Goal: Information Seeking & Learning: Learn about a topic

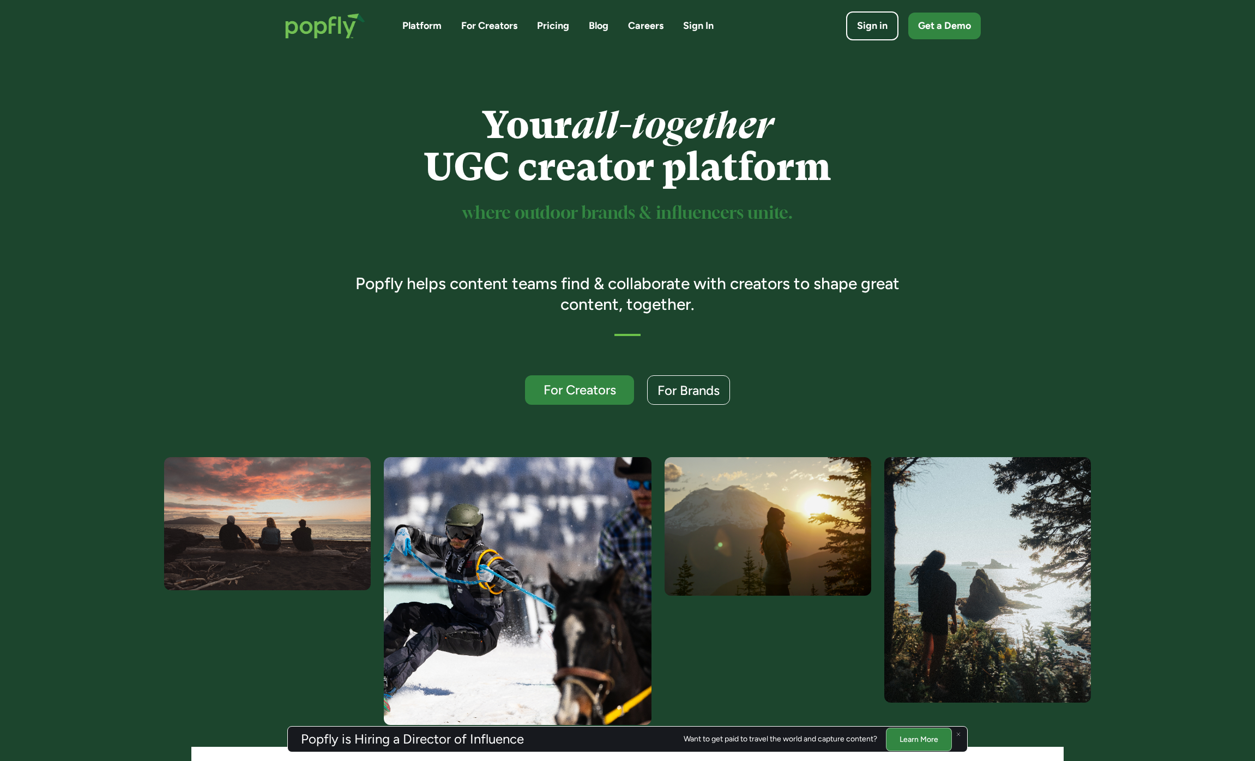
click at [558, 21] on link "Pricing" at bounding box center [553, 26] width 32 height 14
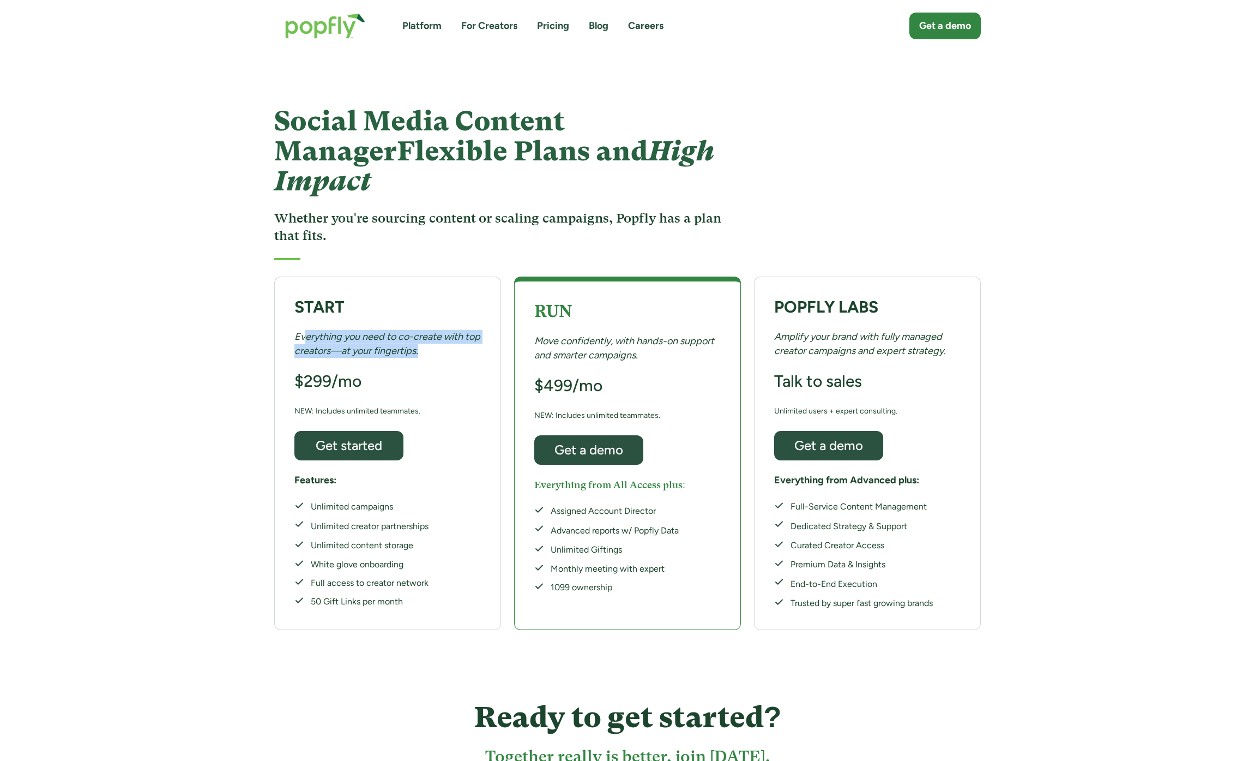
drag, startPoint x: 303, startPoint y: 306, endPoint x: 457, endPoint y: 321, distance: 154.5
click at [474, 330] on div "Everything you need to co-create with top creators—at your fingertips." at bounding box center [387, 343] width 186 height 27
click at [456, 330] on div "Everything you need to co-create with top creators—at your fingertips." at bounding box center [387, 343] width 186 height 27
drag, startPoint x: 451, startPoint y: 322, endPoint x: 235, endPoint y: 303, distance: 217.3
click at [235, 303] on div "START Everything you need to co-create with top creators—at your fingertips. $2…" at bounding box center [627, 453] width 1255 height 364
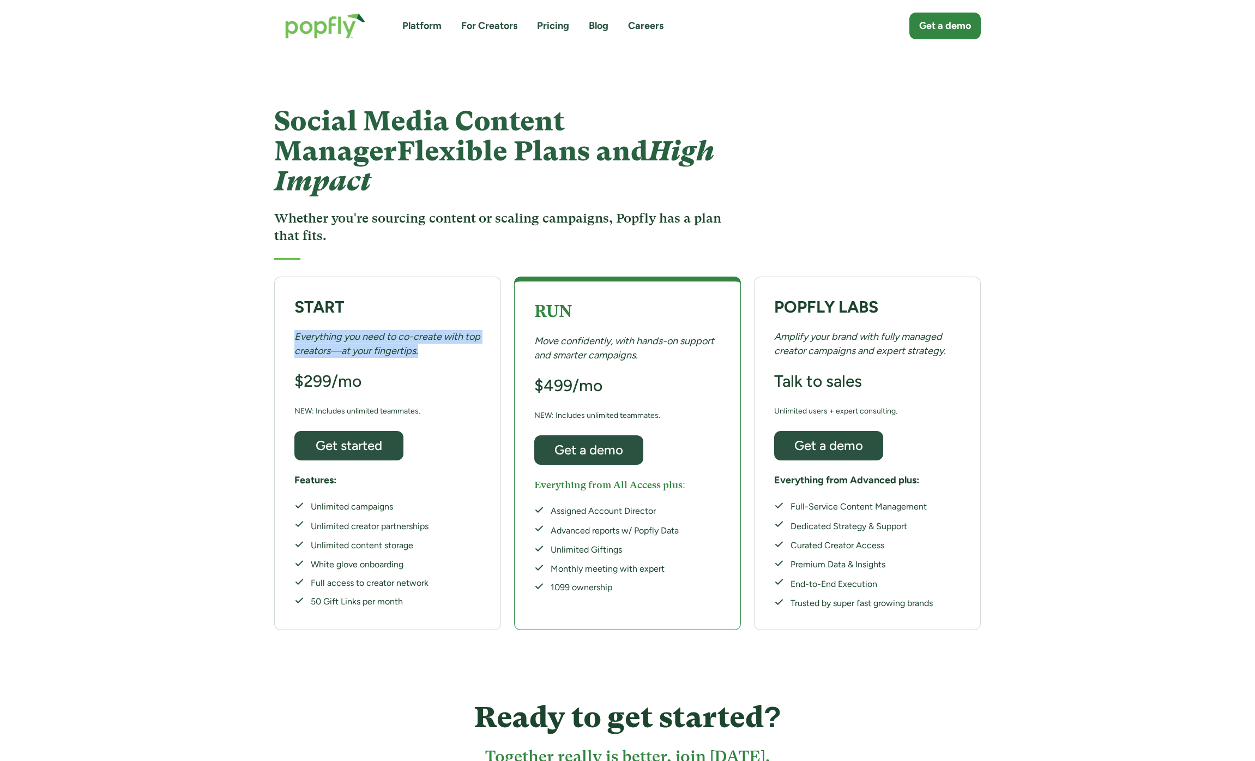
click at [244, 304] on div "START Everything you need to co-create with top creators—at your fingertips. $2…" at bounding box center [627, 453] width 1255 height 364
click at [318, 32] on img "home" at bounding box center [325, 25] width 102 height 47
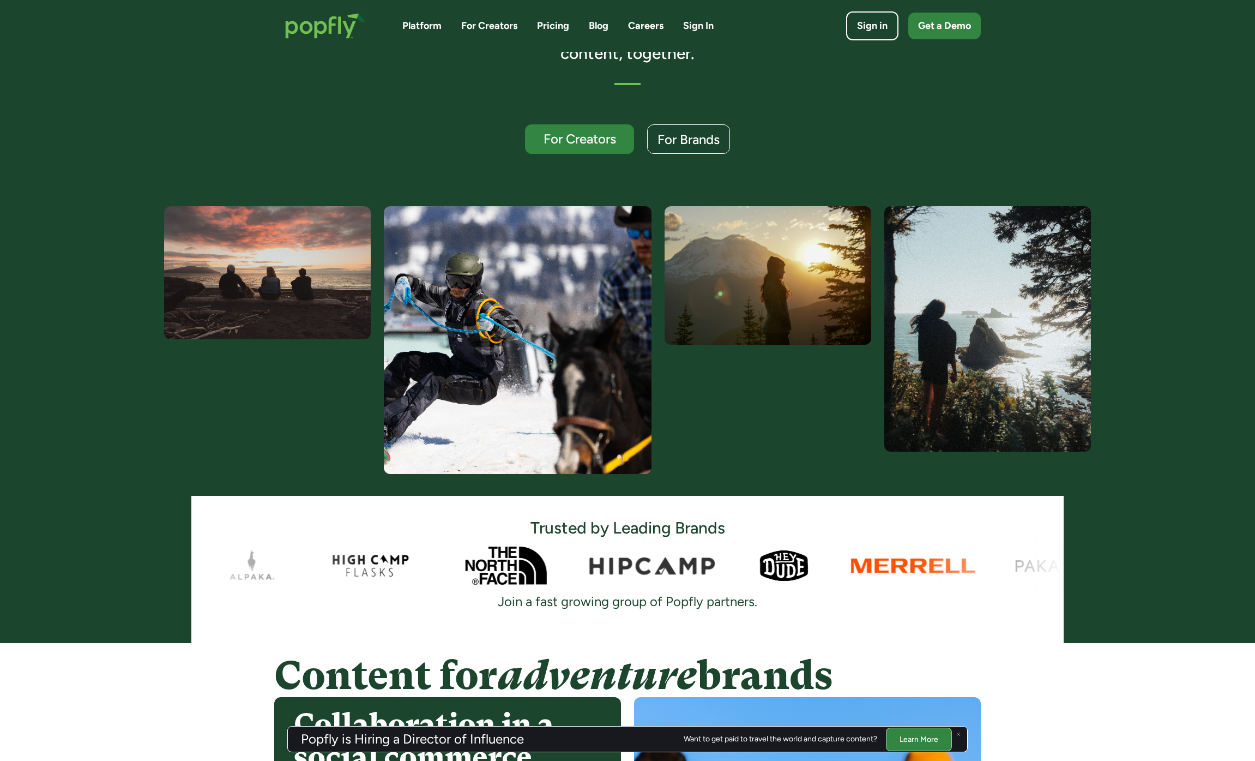
scroll to position [312, 0]
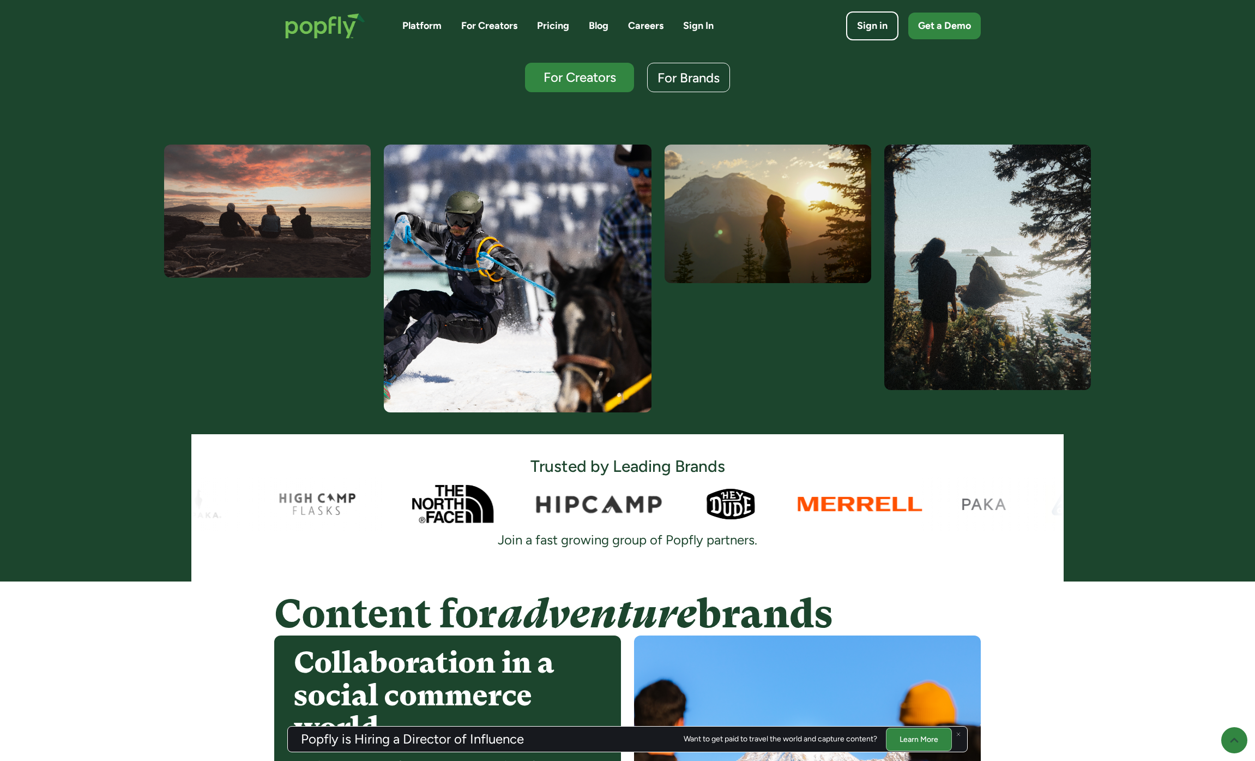
click at [883, 516] on div at bounding box center [627, 504] width 872 height 55
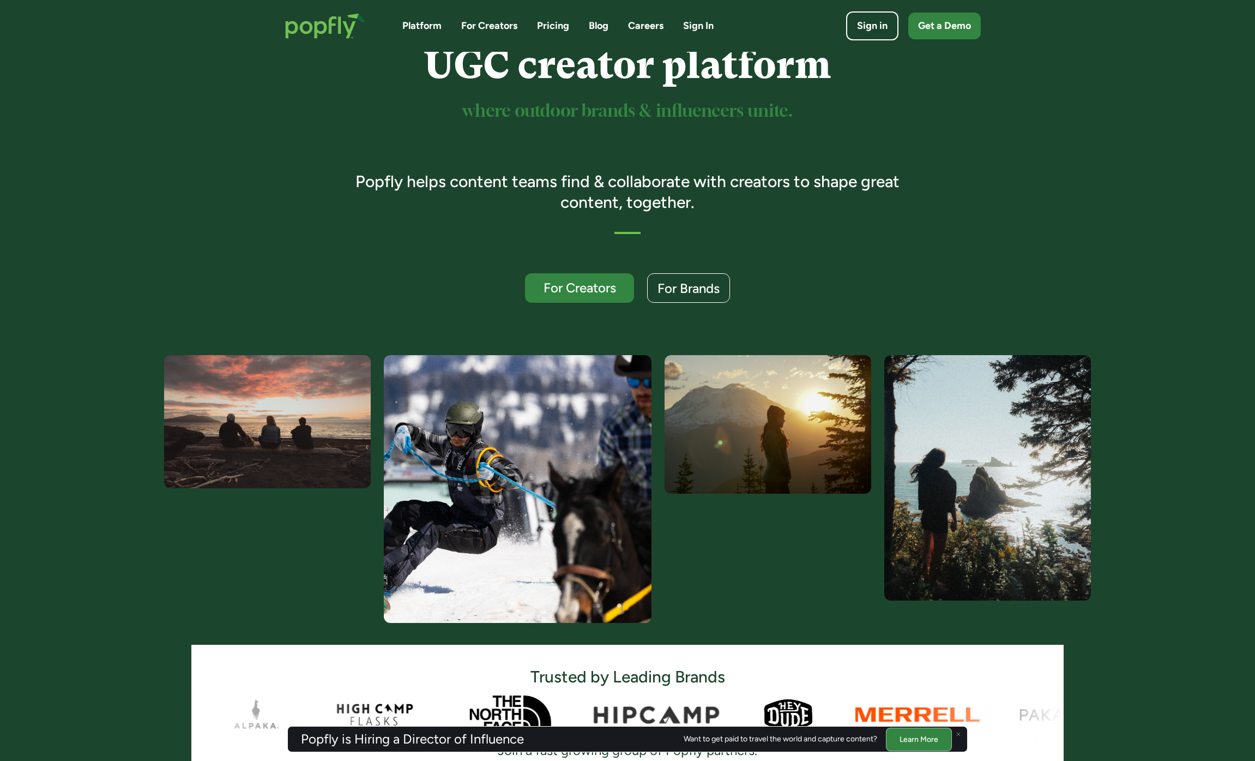
scroll to position [0, 0]
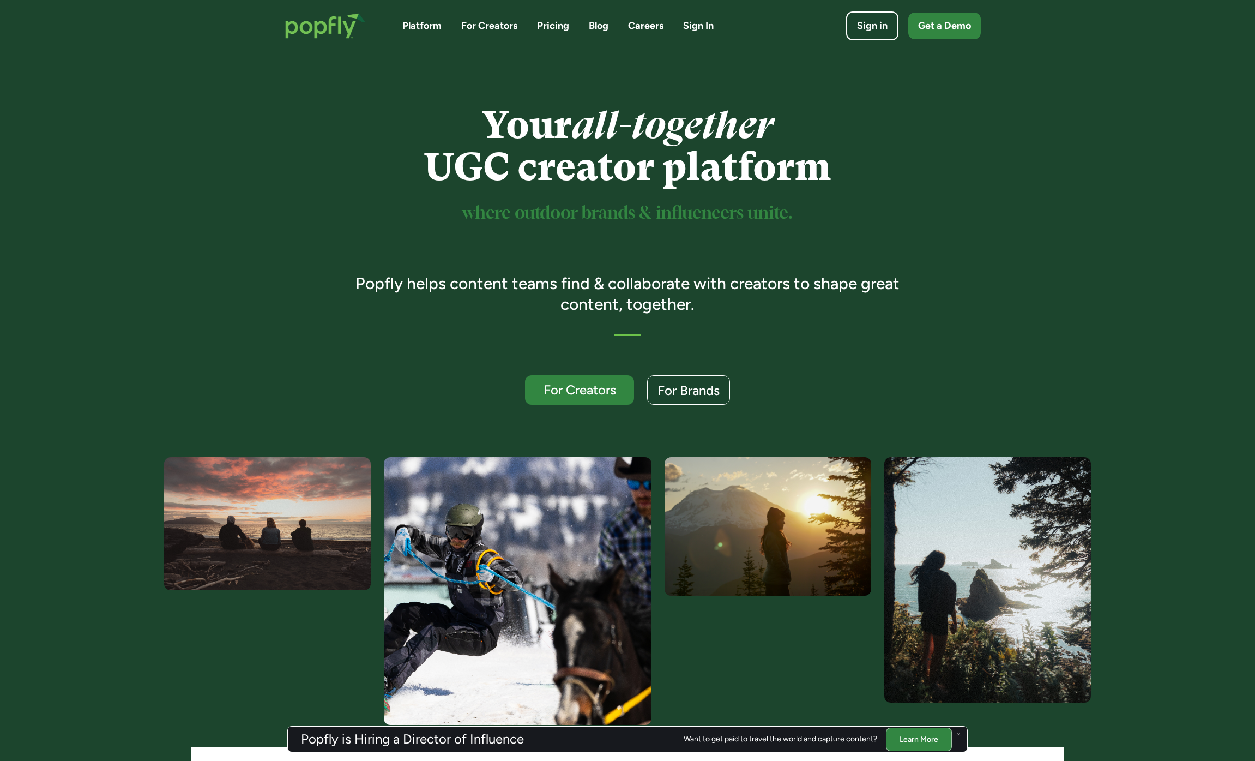
click at [502, 113] on h1 "Your all-together UGC creator platform" at bounding box center [627, 146] width 575 height 84
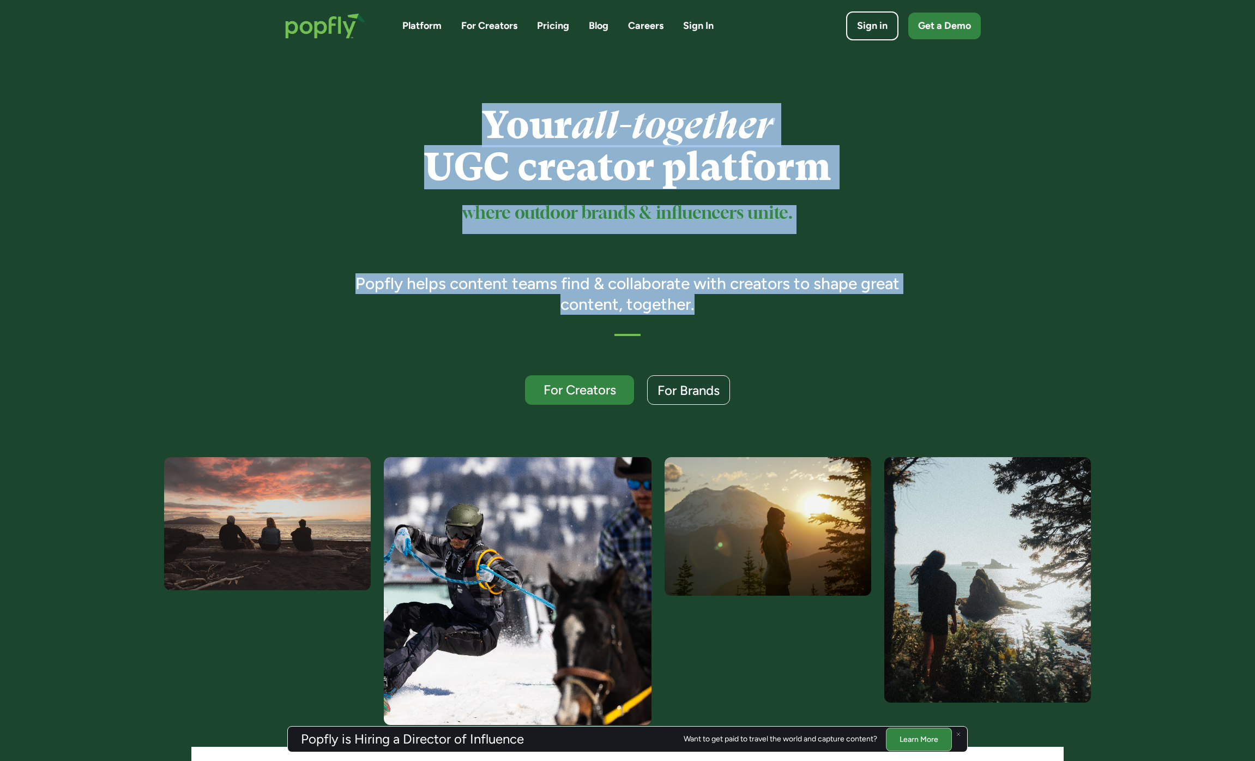
drag, startPoint x: 502, startPoint y: 113, endPoint x: 828, endPoint y: 317, distance: 384.1
click at [835, 320] on div "Your all-together UGC creator platform where outdoor brands & influencers unite…" at bounding box center [627, 254] width 575 height 300
click at [770, 302] on h3 "Popfly helps content teams find & collaborate with creators to shape great cont…" at bounding box center [627, 293] width 575 height 41
drag, startPoint x: 768, startPoint y: 300, endPoint x: 508, endPoint y: 123, distance: 315.4
click at [508, 123] on div "Your all-together UGC creator platform where outdoor brands & influencers unite…" at bounding box center [627, 254] width 575 height 300
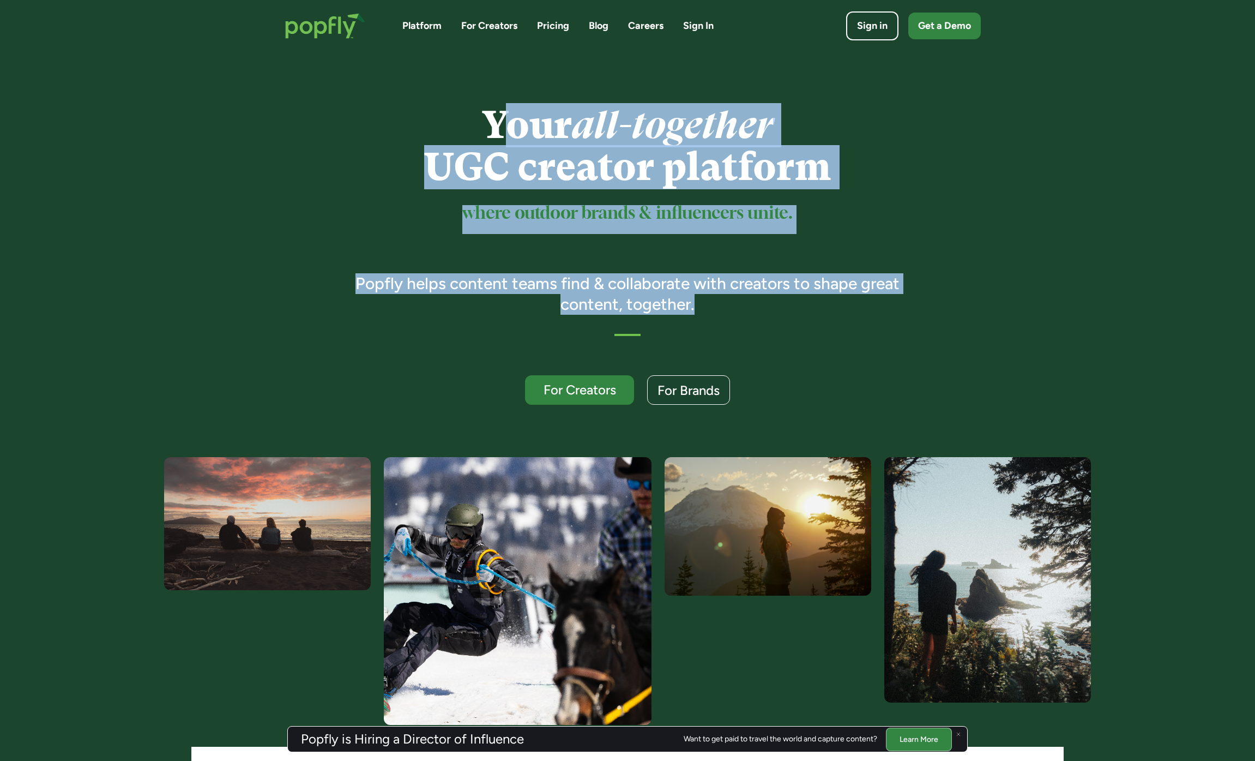
click at [497, 118] on h1 "Your all-together UGC creator platform" at bounding box center [627, 146] width 575 height 84
drag, startPoint x: 497, startPoint y: 118, endPoint x: 765, endPoint y: 304, distance: 326.1
click at [765, 304] on div "Your all-together UGC creator platform where outdoor brands & influencers unite…" at bounding box center [627, 254] width 575 height 300
click at [765, 304] on h3 "Popfly helps content teams find & collaborate with creators to shape great cont…" at bounding box center [627, 293] width 575 height 41
drag, startPoint x: 765, startPoint y: 304, endPoint x: 488, endPoint y: 101, distance: 343.0
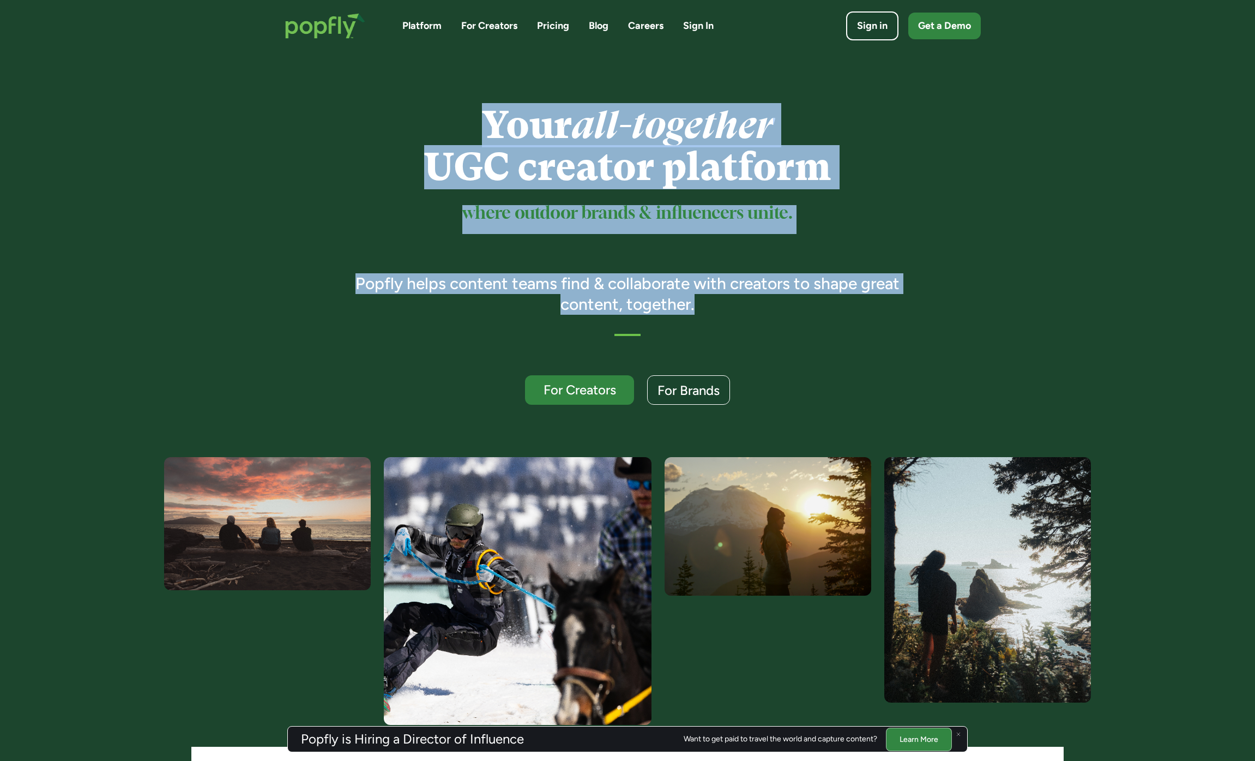
click at [480, 93] on div "Your all-together UGC creator platform where outdoor brands & influencers unite…" at bounding box center [627, 254] width 1255 height 405
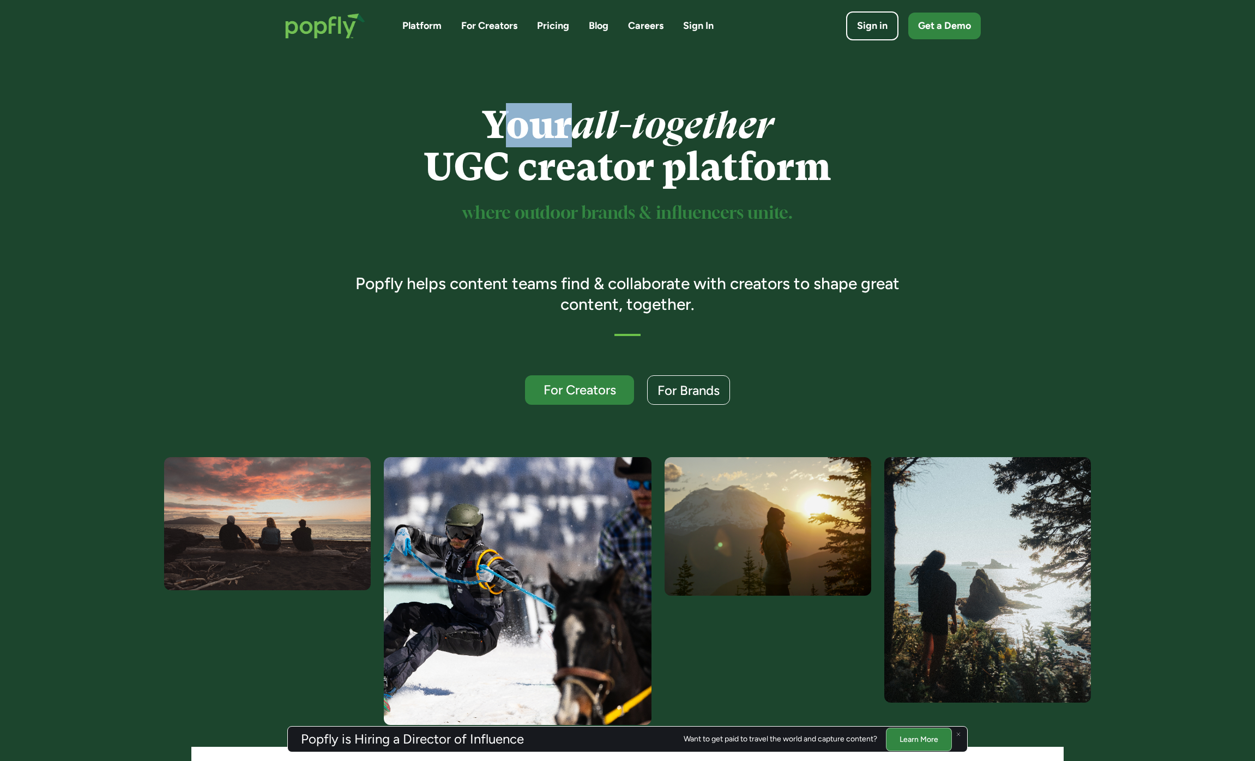
click at [495, 107] on h1 "Your all-together UGC creator platform" at bounding box center [627, 146] width 575 height 84
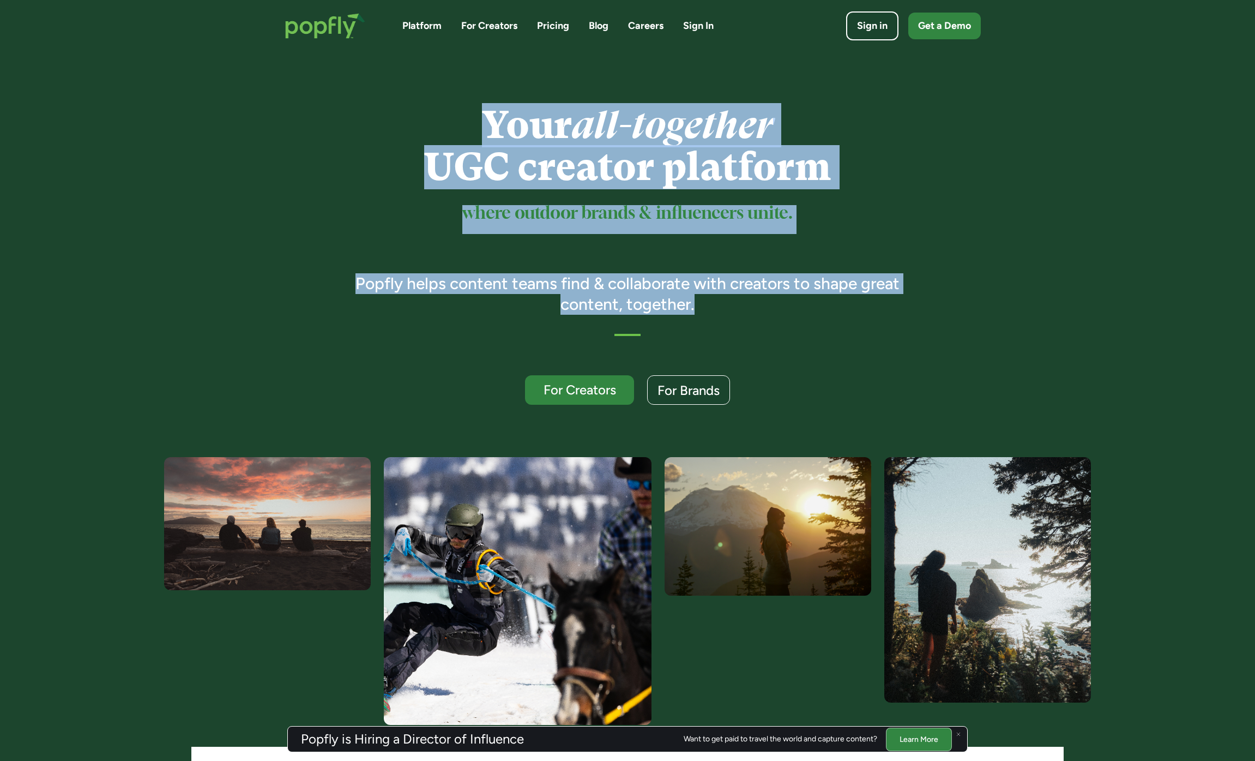
drag, startPoint x: 479, startPoint y: 118, endPoint x: 773, endPoint y: 298, distance: 344.1
click at [773, 298] on div "Your all-together UGC creator platform where outdoor brands & influencers unite…" at bounding box center [627, 254] width 575 height 300
click at [769, 300] on h3 "Popfly helps content teams find & collaborate with creators to shape great cont…" at bounding box center [627, 293] width 575 height 41
drag, startPoint x: 761, startPoint y: 306, endPoint x: 484, endPoint y: 120, distance: 334.3
click at [484, 120] on div "Your all-together UGC creator platform where outdoor brands & influencers unite…" at bounding box center [627, 254] width 575 height 300
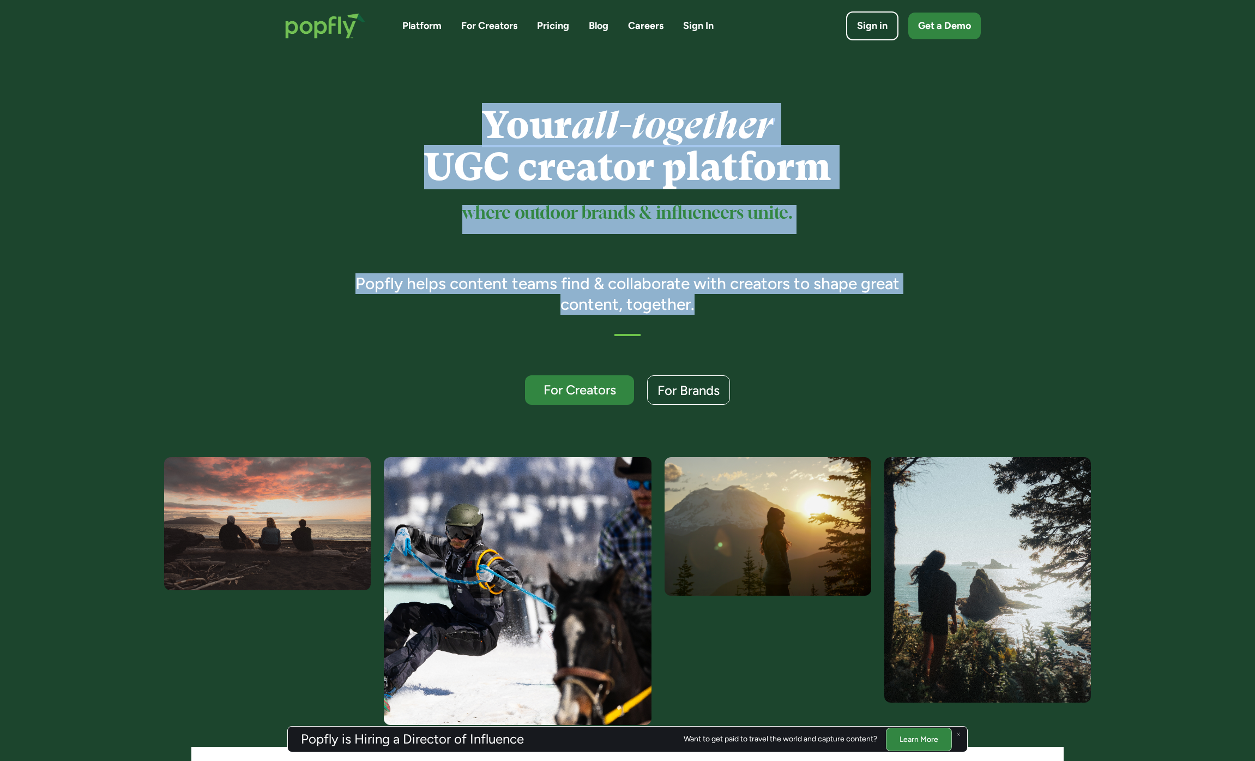
click at [482, 119] on h1 "Your all-together UGC creator platform" at bounding box center [627, 146] width 575 height 84
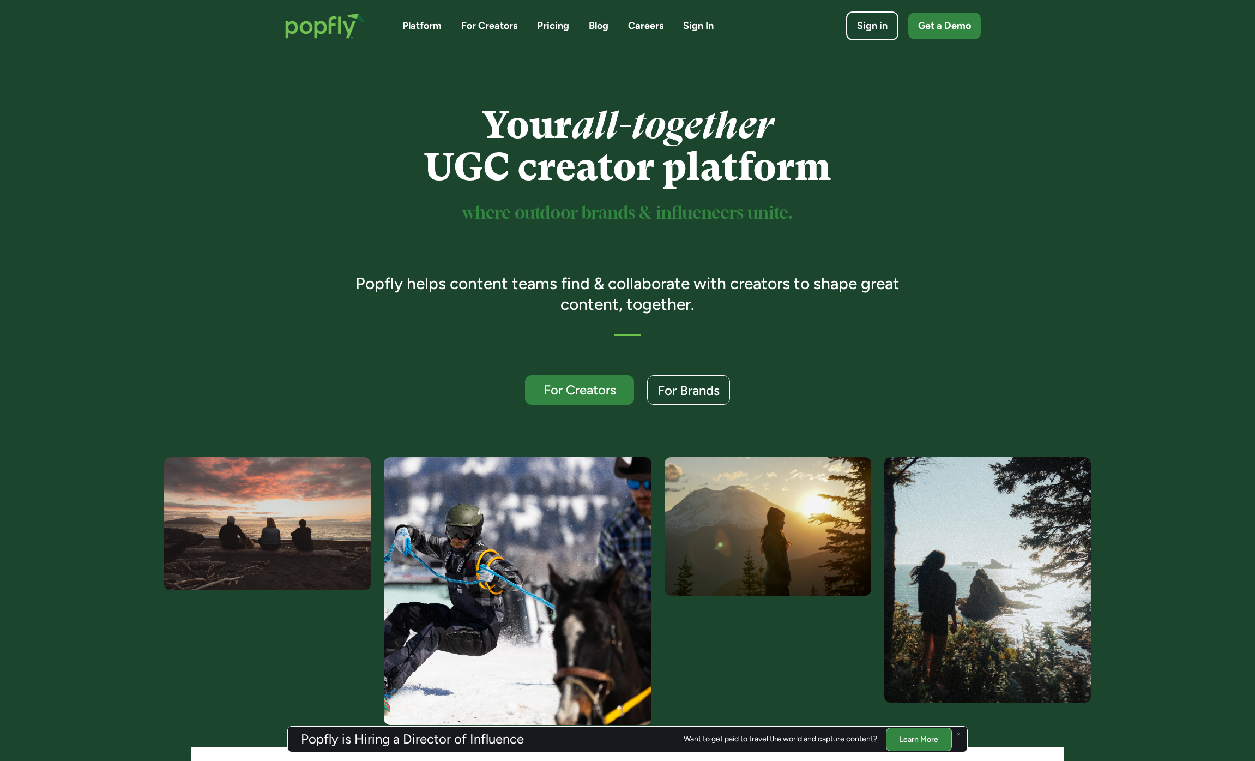
click at [554, 28] on link "Pricing" at bounding box center [553, 26] width 32 height 14
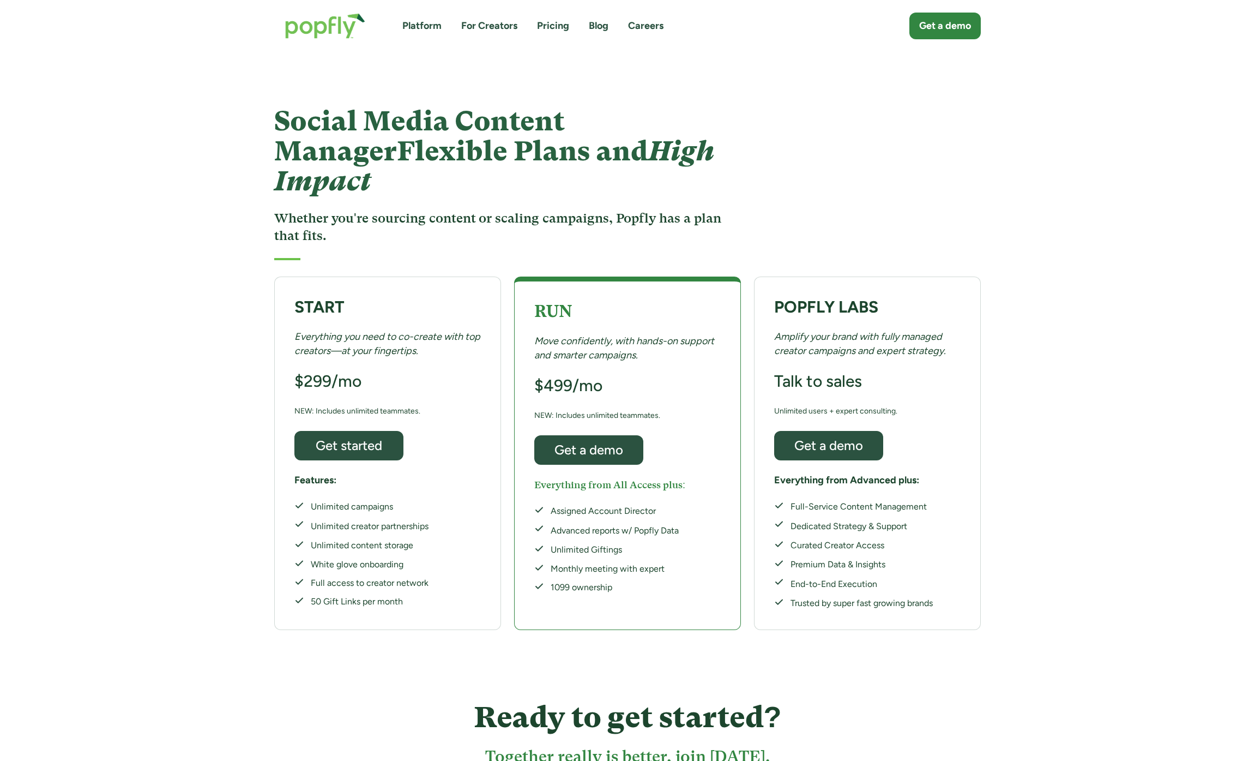
click at [1035, 358] on div "START Everything you need to co-create with top creators—at your fingertips. $2…" at bounding box center [627, 453] width 1255 height 364
click at [319, 25] on img "home" at bounding box center [325, 25] width 102 height 47
